Goal: Task Accomplishment & Management: Use online tool/utility

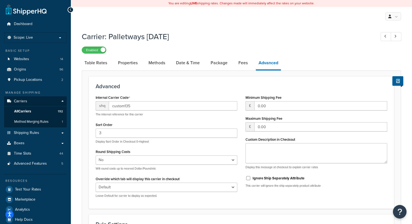
select select "false"
click at [40, 134] on link "Shipping Rules" at bounding box center [35, 133] width 63 height 10
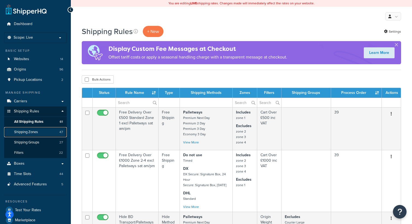
click at [34, 135] on link "Shipping Zones 47" at bounding box center [35, 132] width 63 height 10
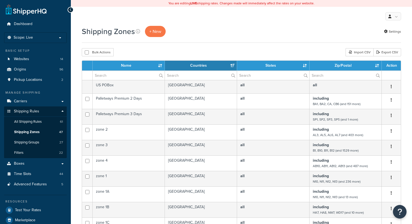
select select "15"
click at [324, 75] on input "text" at bounding box center [346, 75] width 72 height 9
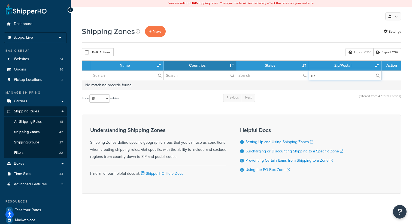
type input "n"
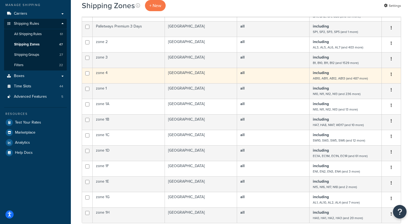
scroll to position [79, 0]
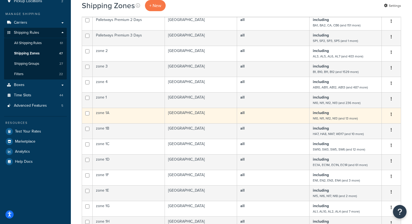
click at [332, 115] on td "including N10, N11, N12, N13 (and 13 more)" at bounding box center [346, 116] width 72 height 16
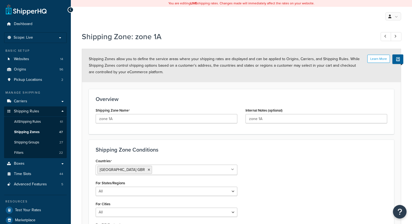
select select "including"
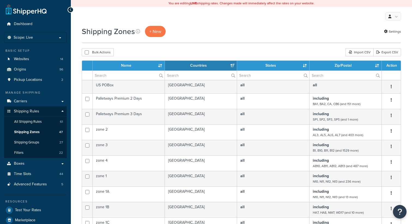
select select "15"
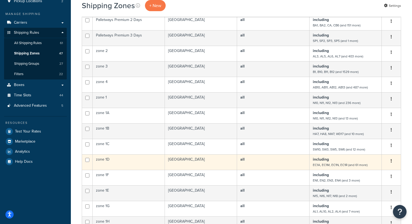
click at [327, 162] on b "including" at bounding box center [321, 160] width 16 height 6
click at [343, 165] on small "EC1A, EC1M, EC1N, EC1R (and 61 more)" at bounding box center [340, 165] width 55 height 5
click at [390, 162] on button "button" at bounding box center [392, 161] width 8 height 9
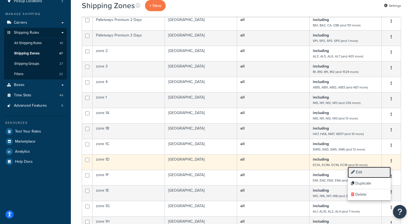
click at [357, 169] on link "Edit" at bounding box center [369, 172] width 43 height 11
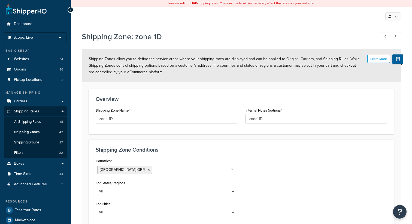
select select "including"
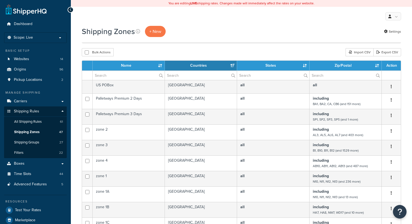
select select "15"
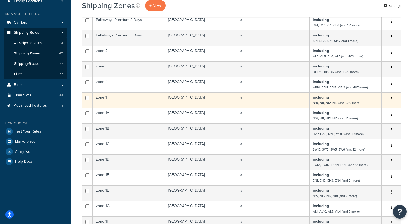
click at [390, 98] on button "button" at bounding box center [392, 99] width 8 height 9
click at [370, 112] on link "Edit" at bounding box center [369, 110] width 43 height 11
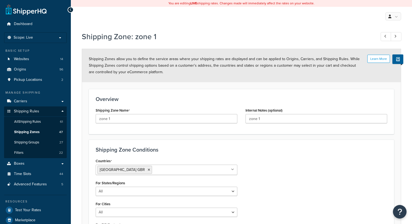
select select "including"
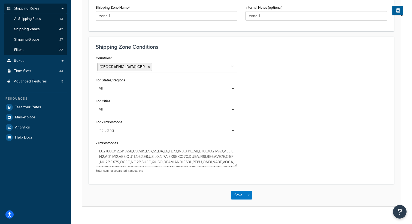
scroll to position [102, 0]
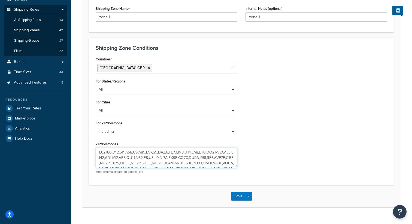
click at [173, 151] on textarea "ZIP/Postcodes" at bounding box center [167, 158] width 142 height 20
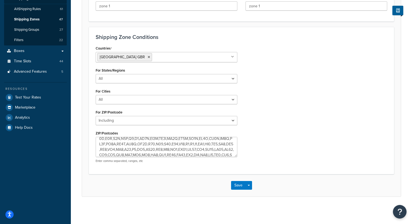
scroll to position [0, 0]
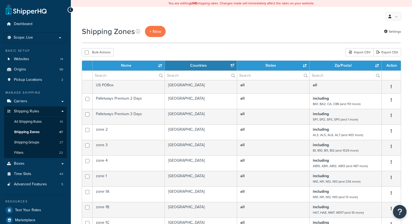
select select "15"
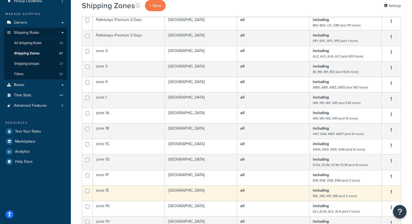
click at [328, 195] on small "N15, N16, N17, N18 (and 2 more)" at bounding box center [335, 196] width 44 height 5
click at [391, 192] on icon "button" at bounding box center [391, 192] width 1 height 4
click at [357, 203] on link "Edit" at bounding box center [369, 203] width 43 height 11
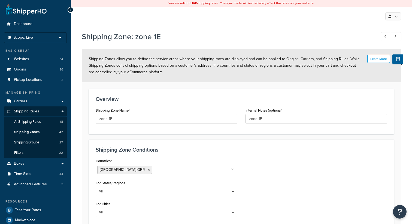
select select "including"
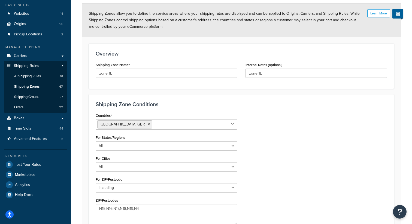
scroll to position [40, 0]
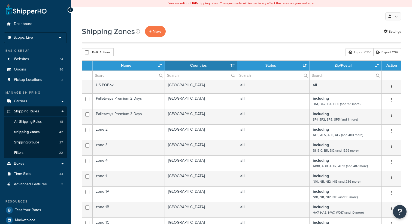
select select "15"
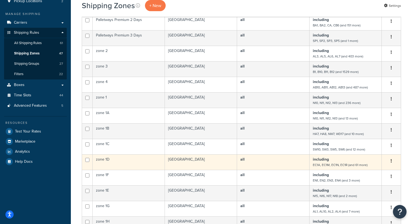
click at [389, 163] on button "button" at bounding box center [392, 161] width 8 height 9
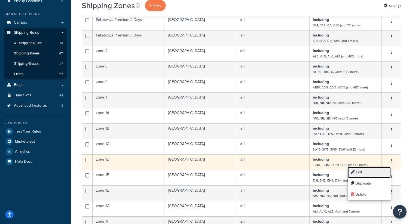
click at [378, 172] on link "Edit" at bounding box center [369, 172] width 43 height 11
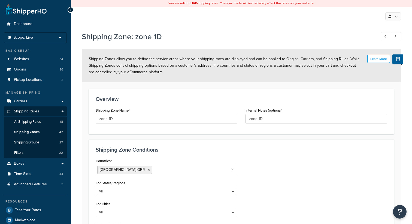
select select "including"
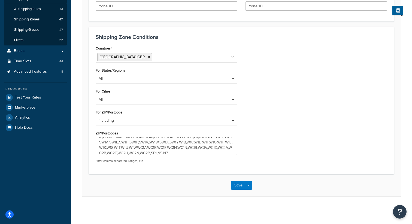
scroll to position [11, 0]
click at [237, 185] on button "Save" at bounding box center [238, 185] width 15 height 9
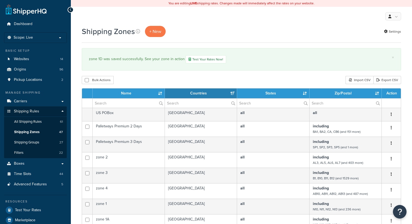
select select "15"
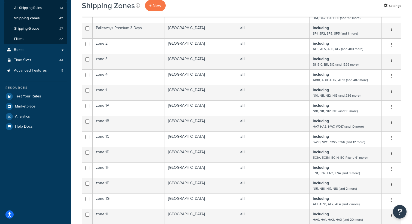
scroll to position [118, 0]
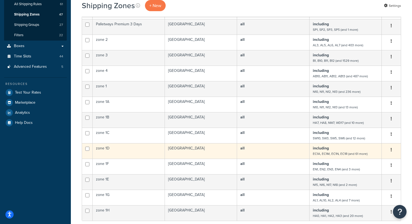
click at [393, 150] on button "button" at bounding box center [392, 150] width 8 height 9
click at [365, 163] on link "Edit" at bounding box center [369, 161] width 43 height 11
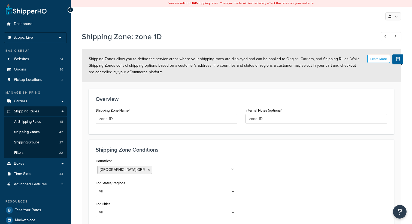
select select "including"
click at [27, 100] on link "Carriers" at bounding box center [35, 101] width 63 height 10
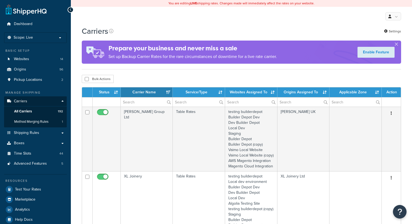
select select "15"
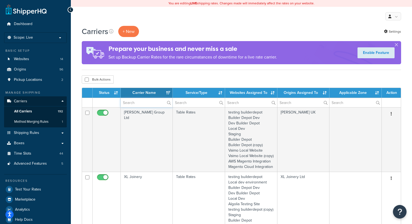
click at [131, 104] on input "text" at bounding box center [147, 102] width 52 height 9
click at [25, 132] on span "Shipping Rules" at bounding box center [26, 133] width 25 height 5
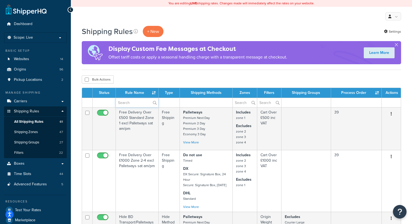
click at [125, 104] on input "text" at bounding box center [137, 102] width 43 height 9
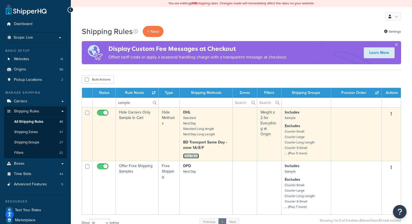
click at [195, 156] on link "View More" at bounding box center [191, 156] width 16 height 5
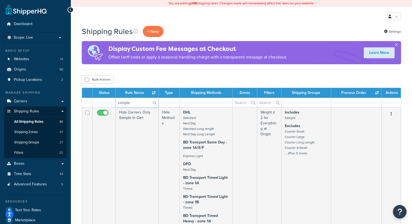
click at [126, 105] on input "sample" at bounding box center [137, 102] width 43 height 9
type input "royal"
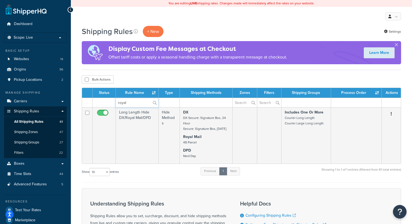
click at [125, 102] on input "royal" at bounding box center [137, 102] width 43 height 9
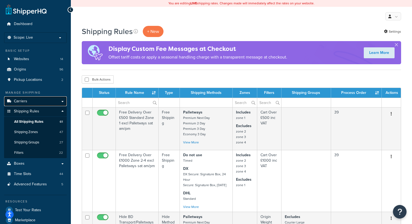
click at [35, 98] on link "Carriers" at bounding box center [35, 101] width 63 height 10
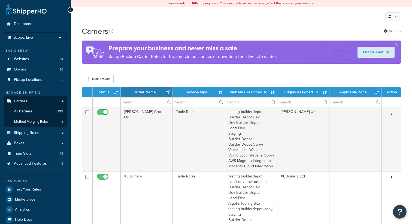
select select "15"
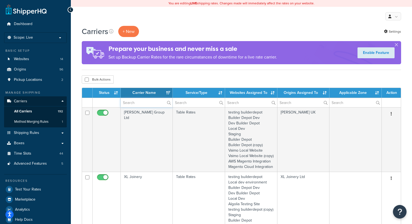
click at [131, 107] on input "text" at bounding box center [147, 102] width 52 height 9
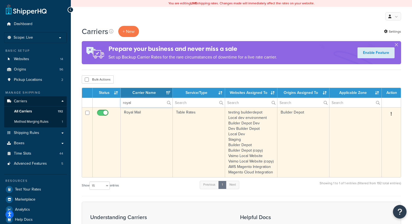
type input "royal"
click at [392, 116] on icon "button" at bounding box center [391, 114] width 1 height 4
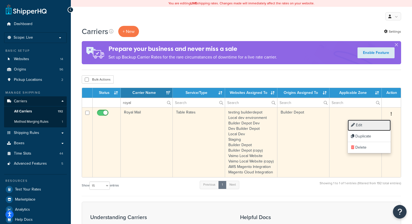
click at [376, 124] on link "Edit" at bounding box center [369, 125] width 43 height 11
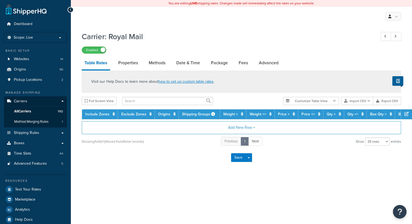
select select "25"
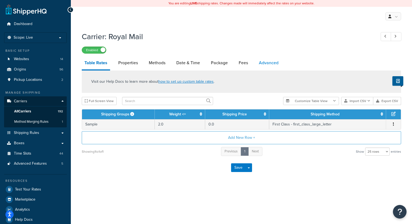
click at [263, 67] on link "Advanced" at bounding box center [268, 62] width 25 height 13
select select "false"
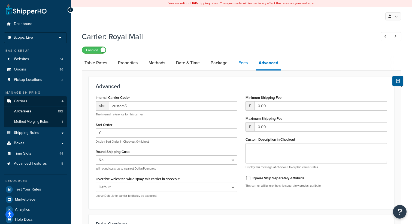
click at [241, 63] on link "Fees" at bounding box center [243, 62] width 15 height 13
select select "AFTER"
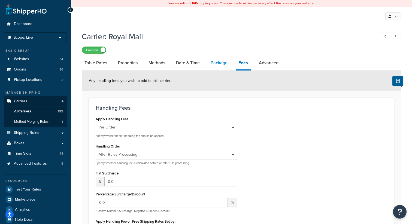
click at [222, 62] on link "Package" at bounding box center [219, 62] width 22 height 13
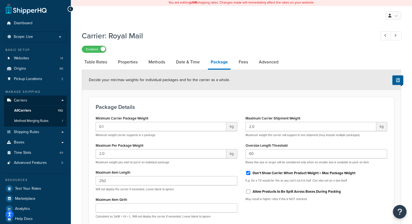
scroll to position [0, 0]
click at [162, 62] on link "Methods" at bounding box center [157, 62] width 22 height 13
select select "25"
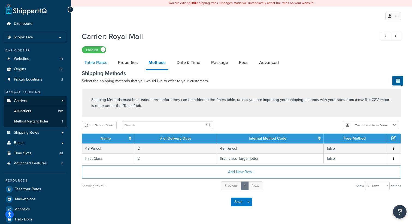
click at [101, 64] on link "Table Rates" at bounding box center [96, 62] width 28 height 13
select select "25"
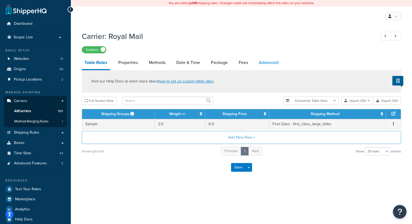
click at [265, 64] on link "Advanced" at bounding box center [268, 62] width 25 height 13
select select "false"
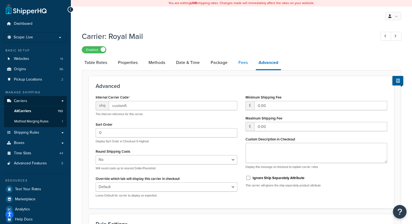
click at [238, 63] on link "Fees" at bounding box center [243, 62] width 15 height 13
select select "AFTER"
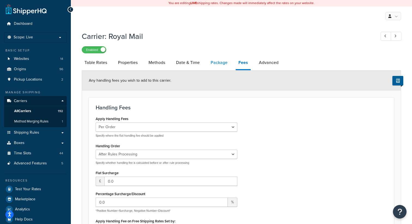
click at [217, 64] on link "Package" at bounding box center [219, 62] width 22 height 13
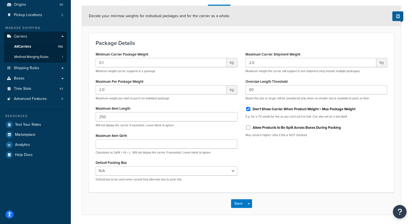
scroll to position [84, 0]
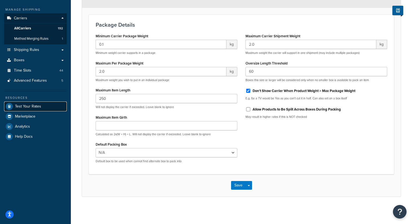
click at [34, 106] on span "Test Your Rates" at bounding box center [28, 106] width 26 height 5
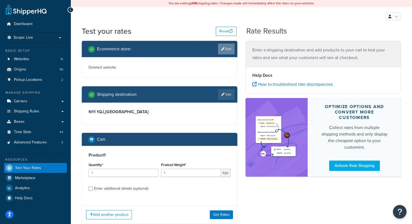
click at [224, 54] on link "Edit" at bounding box center [226, 49] width 17 height 11
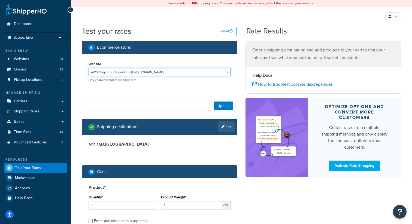
click at [135, 72] on select "AWS Magento Integration - https://integration.builderdepot.co.uk Builder Depot …" at bounding box center [160, 72] width 142 height 8
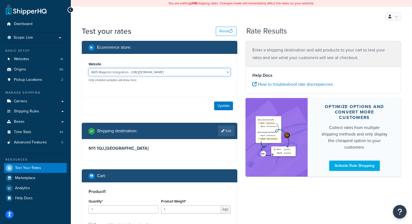
select select "48dc188d14332f5e808f29ddf0c9025a"
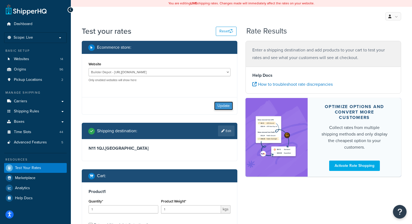
click at [225, 105] on button "Update" at bounding box center [223, 106] width 19 height 9
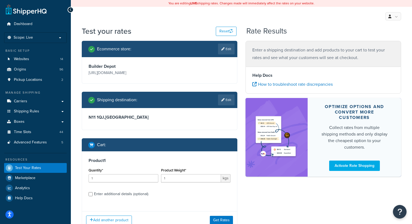
scroll to position [41, 0]
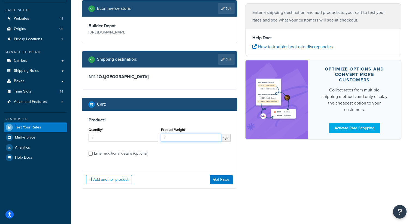
click at [175, 136] on input "1" at bounding box center [191, 138] width 60 height 8
click at [89, 153] on input "Enter additional details (optional)" at bounding box center [91, 154] width 4 height 4
checkbox input "true"
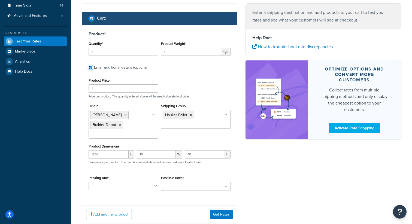
scroll to position [130, 0]
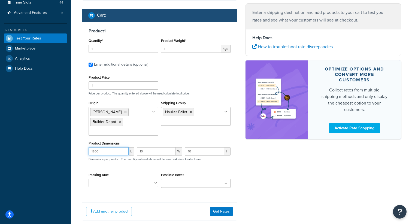
click at [105, 153] on input "1800" at bounding box center [109, 151] width 40 height 8
type input "1"
type input "230"
click at [152, 153] on input "10" at bounding box center [156, 151] width 39 height 8
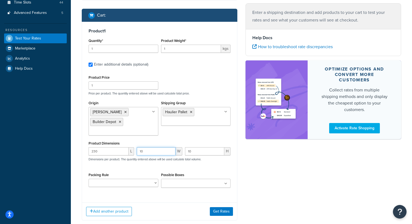
click at [152, 153] on input "10" at bounding box center [156, 151] width 39 height 8
type input "190"
click at [203, 151] on input "10" at bounding box center [204, 151] width 39 height 8
type input "1"
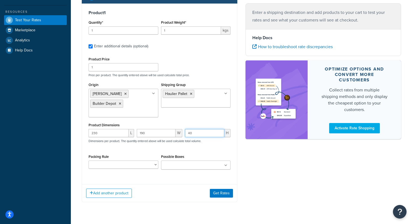
scroll to position [148, 0]
type input "40"
click at [191, 95] on icon at bounding box center [191, 93] width 2 height 3
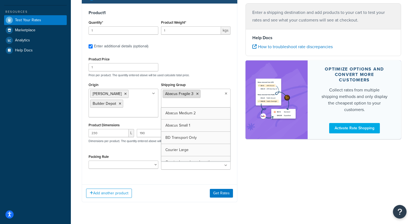
click at [198, 95] on icon at bounding box center [197, 93] width 2 height 3
click at [187, 94] on input "Shipping Group" at bounding box center [187, 94] width 48 height 6
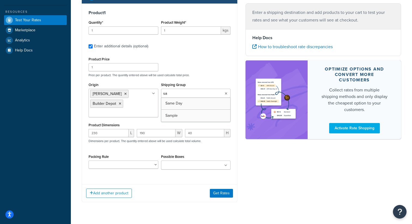
type input "sam"
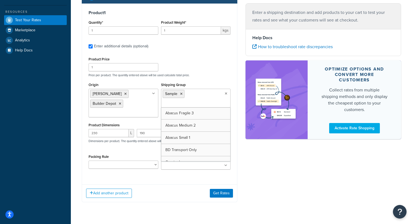
click at [220, 60] on div "Product Price 1 Price per product. The quantity entered above will be used calc…" at bounding box center [159, 67] width 145 height 22
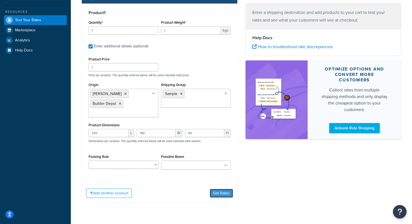
click at [219, 193] on button "Get Rates" at bounding box center [221, 193] width 23 height 9
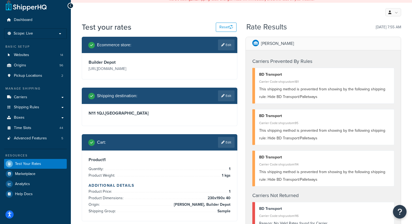
scroll to position [0, 0]
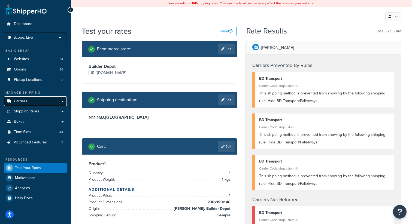
click at [28, 103] on link "Carriers" at bounding box center [35, 101] width 63 height 10
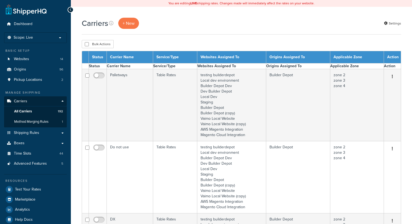
select select "15"
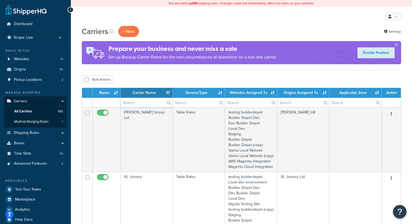
click at [133, 104] on input "text" at bounding box center [147, 102] width 52 height 9
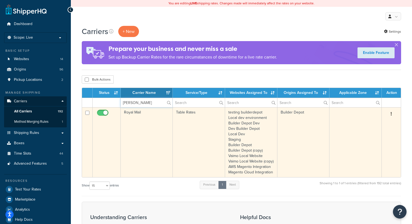
type input "roy"
click at [391, 113] on icon "button" at bounding box center [391, 114] width 1 height 4
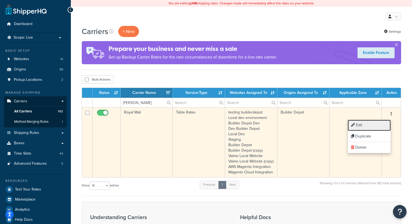
click at [371, 125] on link "Edit" at bounding box center [369, 125] width 43 height 11
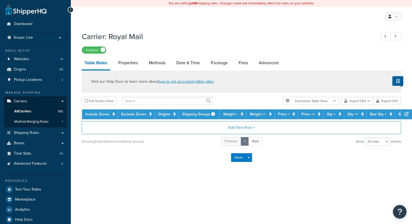
select select "25"
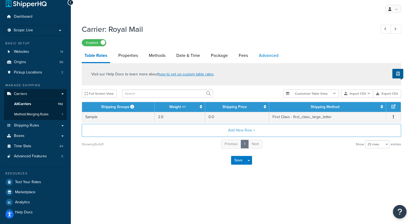
click at [268, 55] on link "Advanced" at bounding box center [268, 55] width 25 height 13
select select "false"
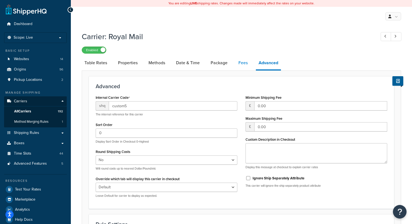
click at [240, 61] on link "Fees" at bounding box center [243, 62] width 15 height 13
select select "AFTER"
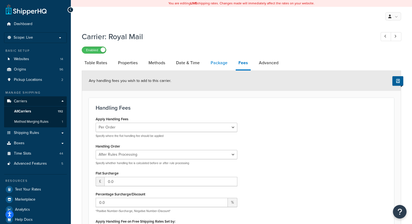
click at [221, 63] on link "Package" at bounding box center [219, 62] width 22 height 13
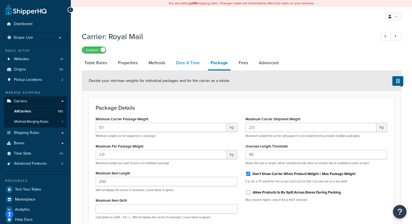
click at [185, 62] on link "Date & Time" at bounding box center [187, 62] width 29 height 13
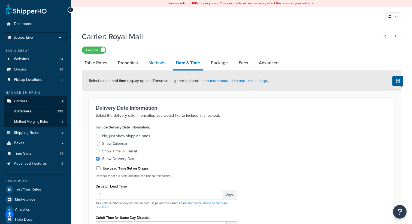
click at [153, 61] on link "Methods" at bounding box center [157, 62] width 22 height 13
select select "25"
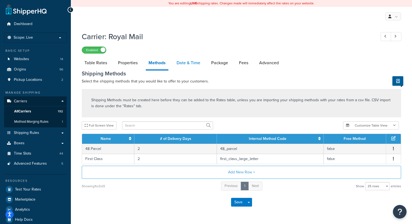
click at [188, 61] on link "Date & Time" at bounding box center [188, 62] width 29 height 13
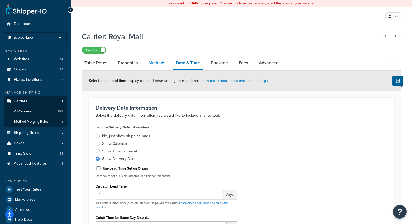
click at [157, 62] on link "Methods" at bounding box center [157, 62] width 22 height 13
select select "25"
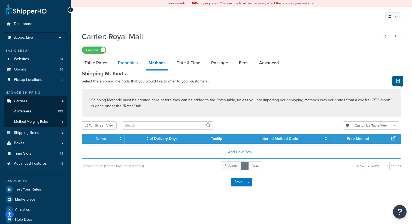
click at [130, 63] on link "Properties" at bounding box center [127, 62] width 25 height 13
select select "HIGHEST"
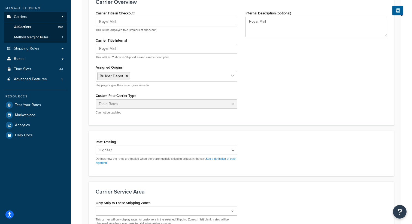
scroll to position [78, 0]
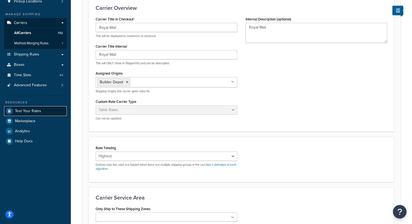
click at [24, 113] on link "Test Your Rates" at bounding box center [35, 111] width 63 height 10
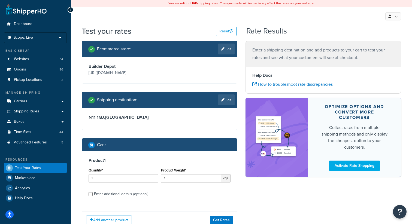
scroll to position [41, 0]
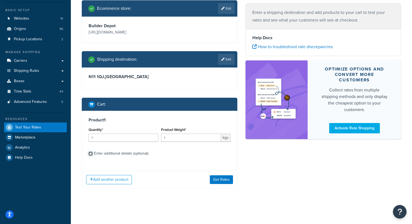
click at [90, 154] on input "Enter additional details (optional)" at bounding box center [91, 154] width 4 height 4
checkbox input "true"
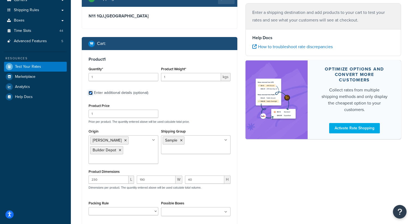
scroll to position [105, 0]
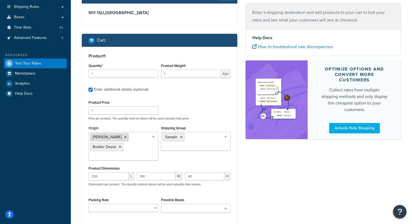
click at [124, 138] on icon at bounding box center [125, 137] width 2 height 3
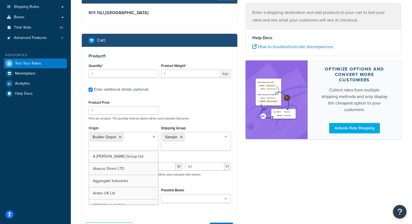
click at [151, 126] on div "Origin Builder Depot A [PERSON_NAME] Group Ltd Abacus Direct LTD Aggregate Indu…" at bounding box center [124, 138] width 70 height 26
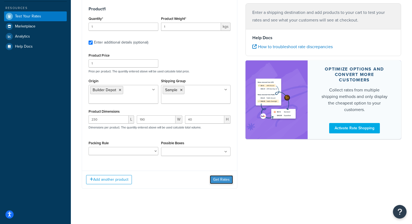
click at [224, 182] on button "Get Rates" at bounding box center [221, 180] width 23 height 9
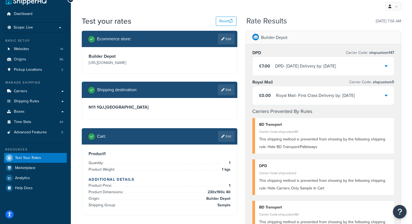
scroll to position [0, 0]
